Goal: Information Seeking & Learning: Compare options

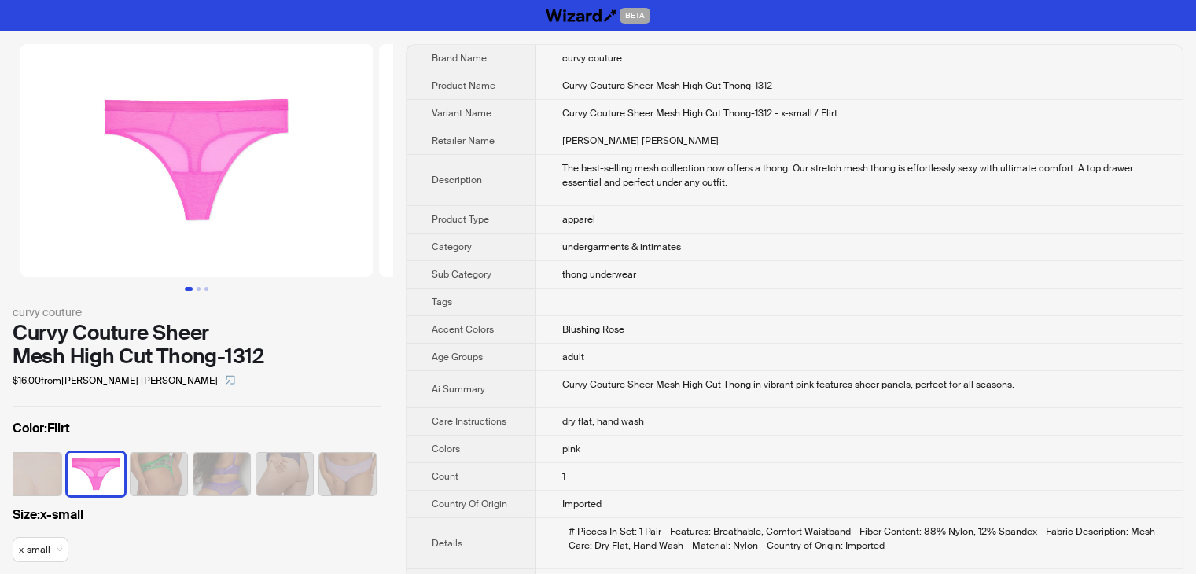
scroll to position [0, 292]
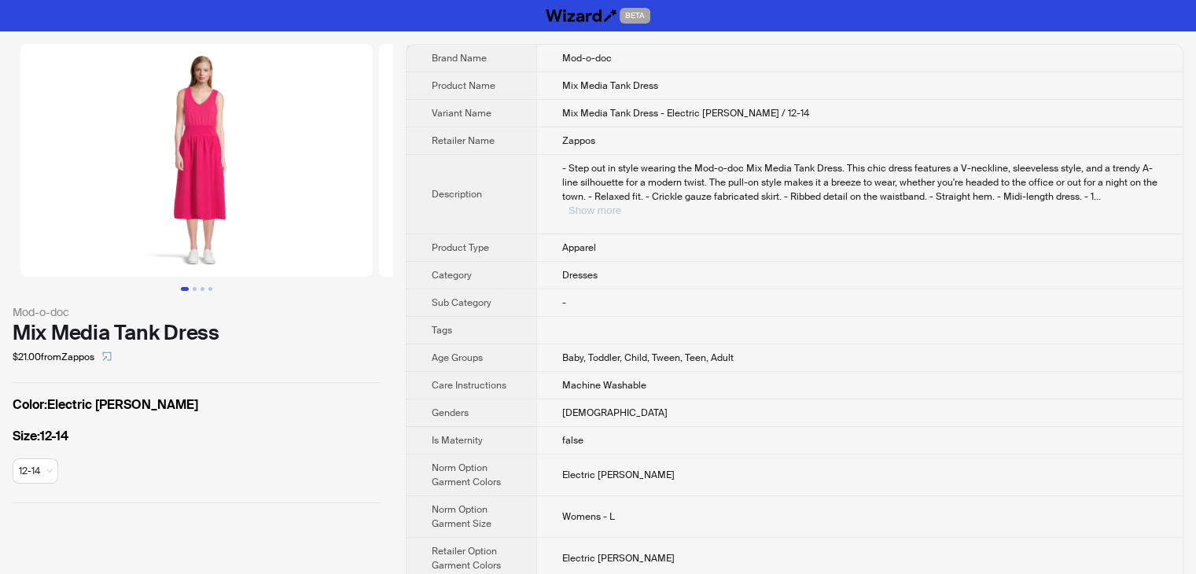
click at [621, 204] on button "Show more" at bounding box center [594, 210] width 53 height 12
